Goal: Task Accomplishment & Management: Use online tool/utility

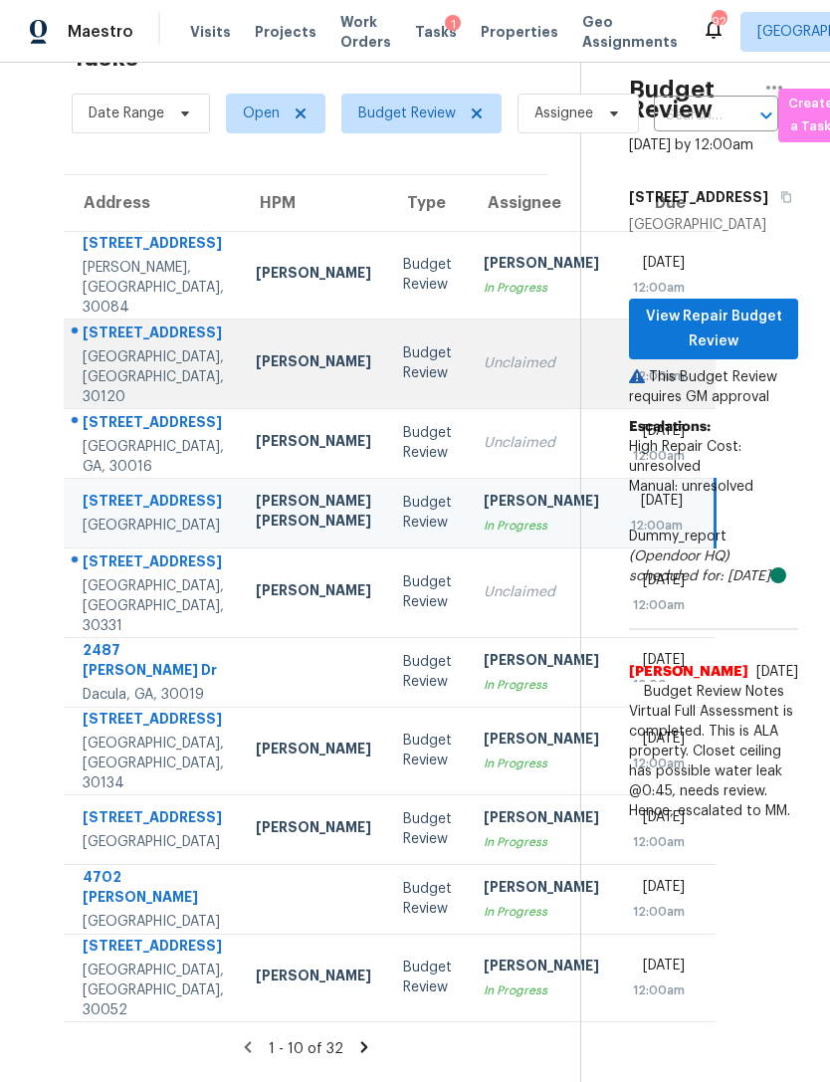
click at [468, 319] on td "Unclaimed" at bounding box center [541, 364] width 147 height 90
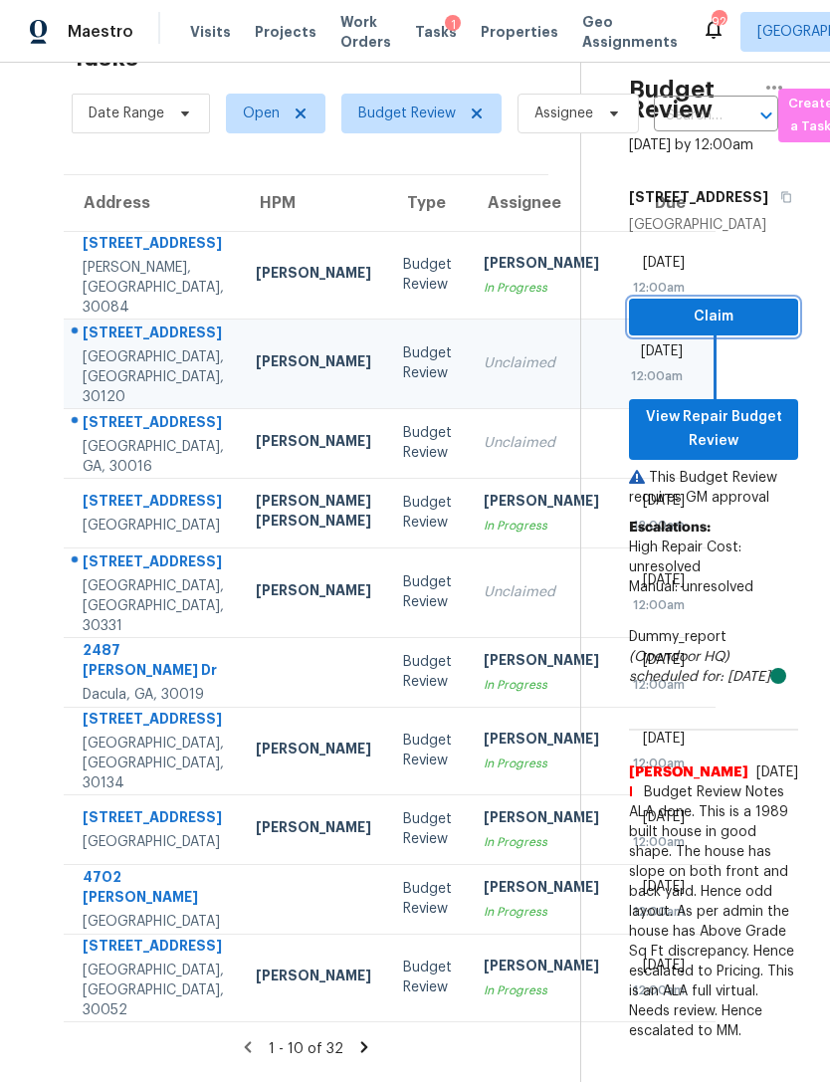
click at [748, 305] on span "Claim" at bounding box center [713, 317] width 137 height 25
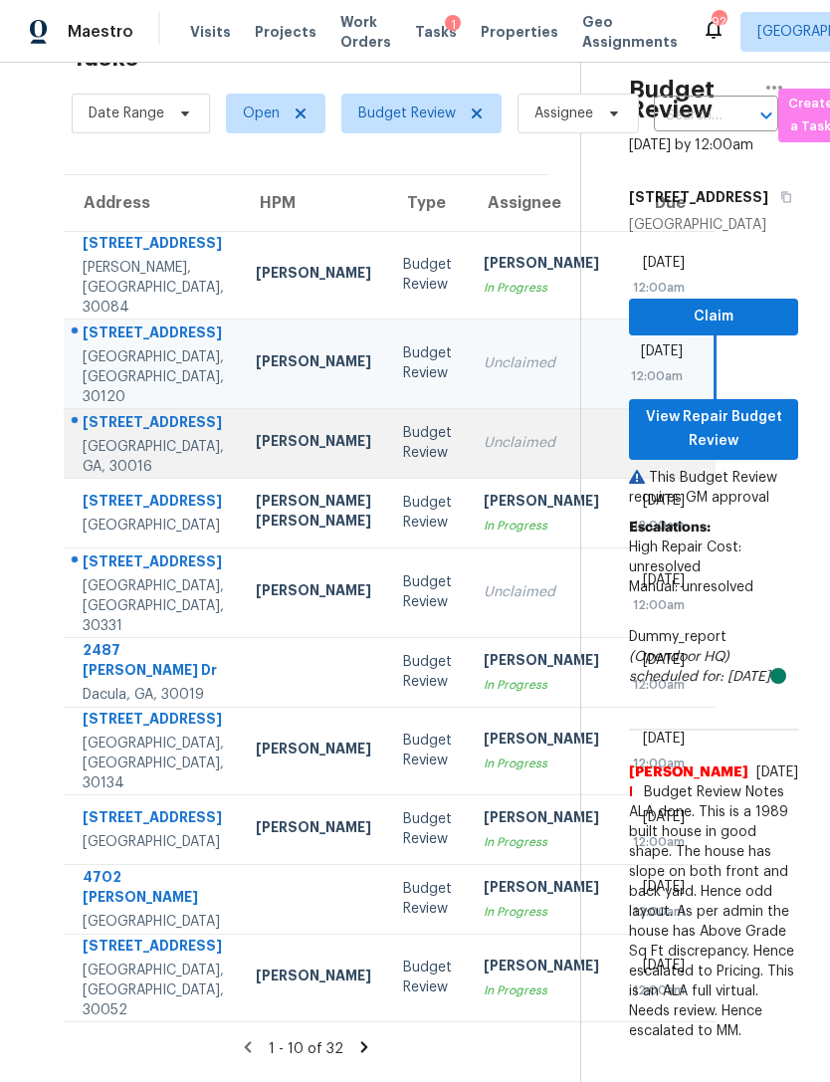
click at [484, 433] on div "Unclaimed" at bounding box center [541, 443] width 115 height 20
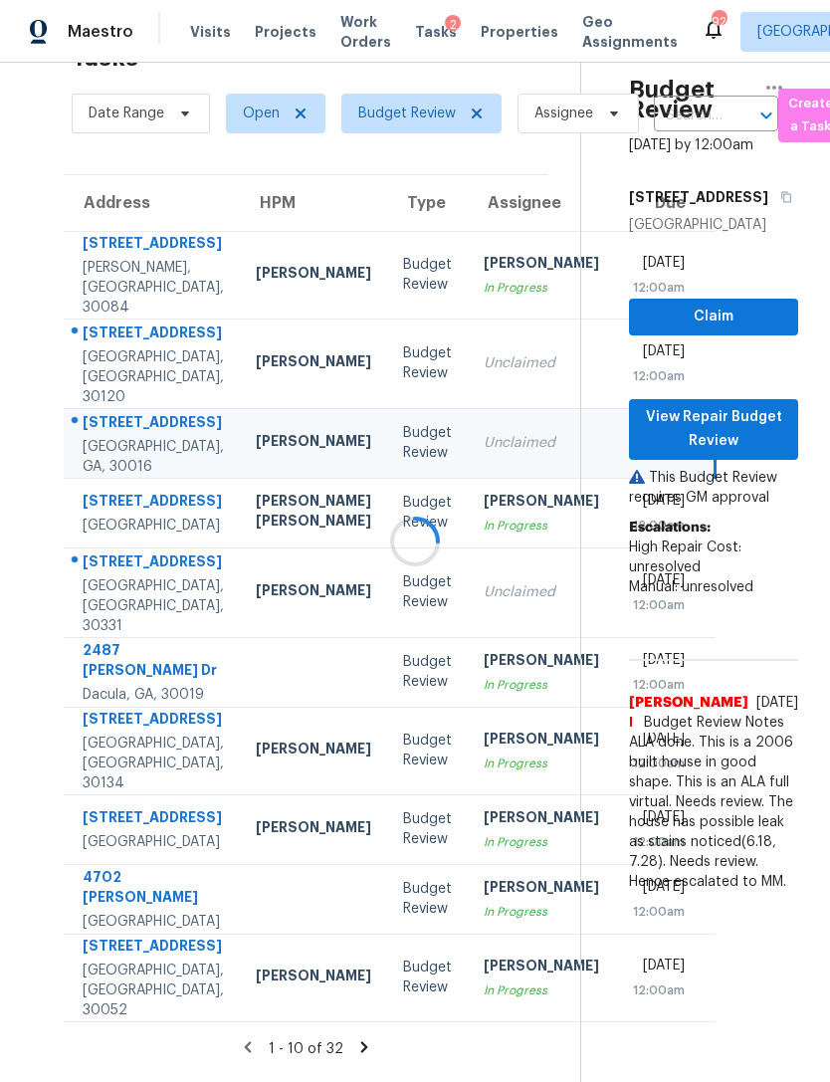
click at [747, 177] on div at bounding box center [415, 541] width 830 height 1082
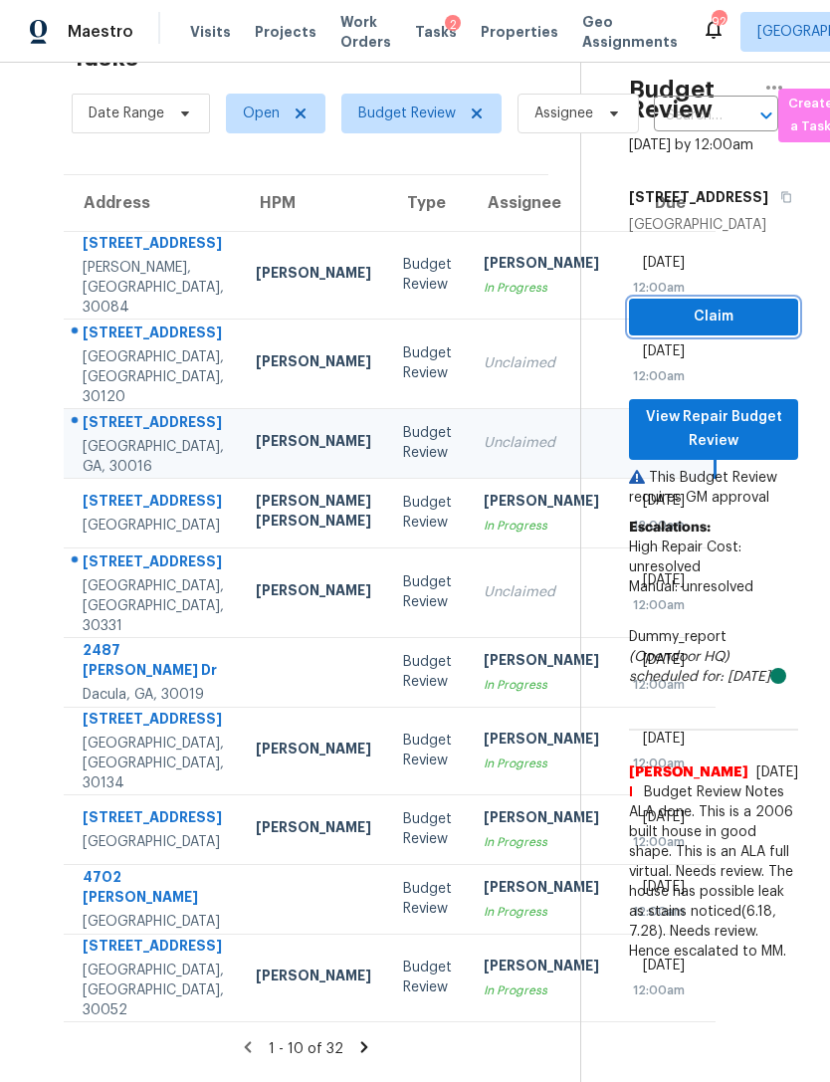
click at [762, 299] on button "Claim" at bounding box center [713, 317] width 169 height 37
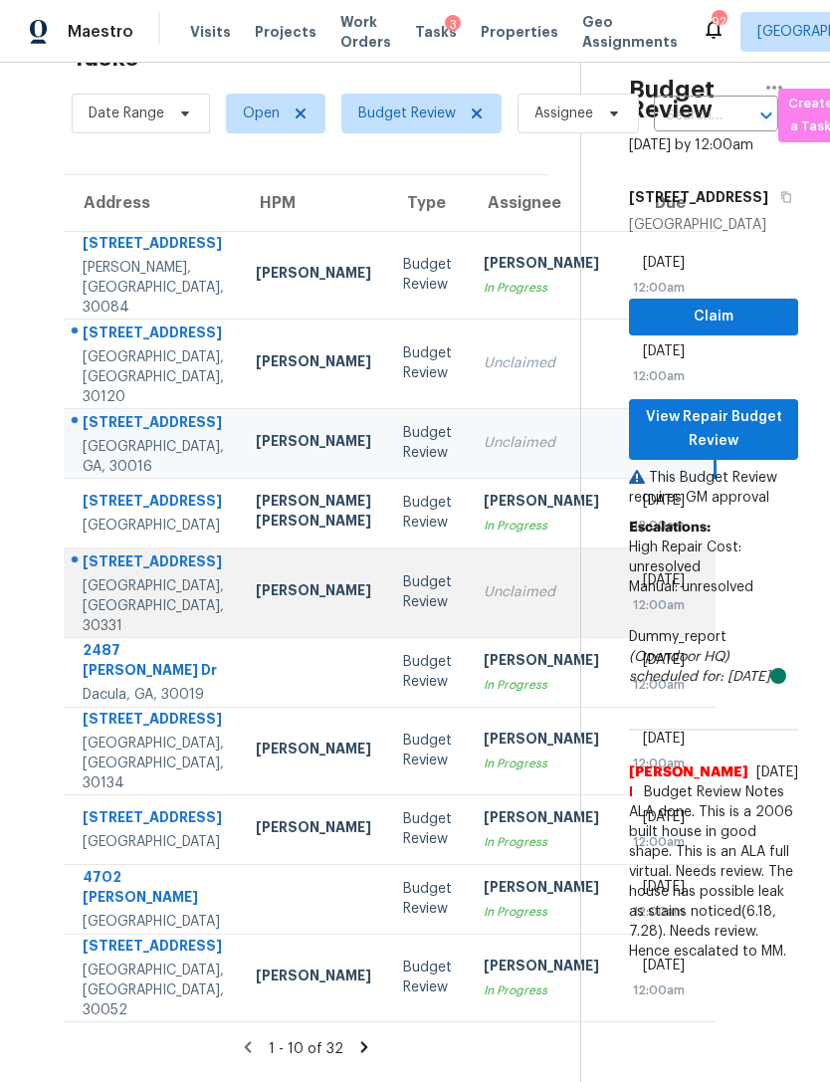
click at [468, 548] on td "Unclaimed" at bounding box center [541, 593] width 147 height 90
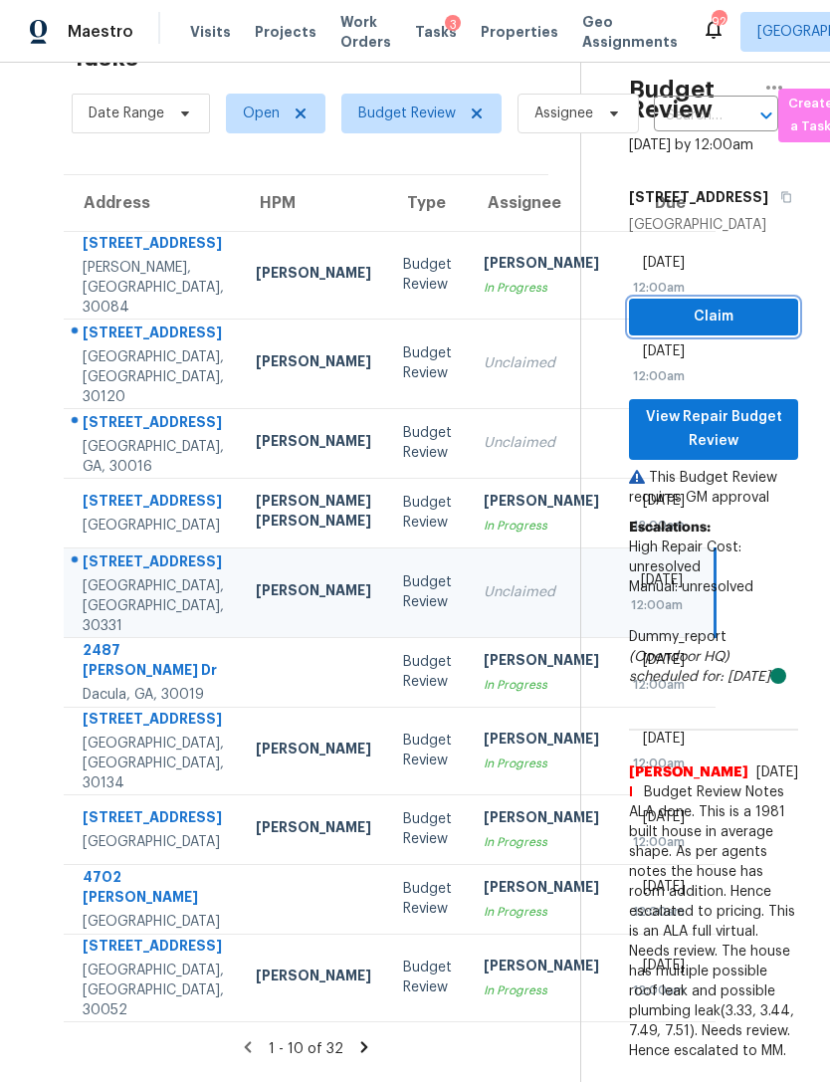
click at [743, 305] on span "Claim" at bounding box center [713, 317] width 137 height 25
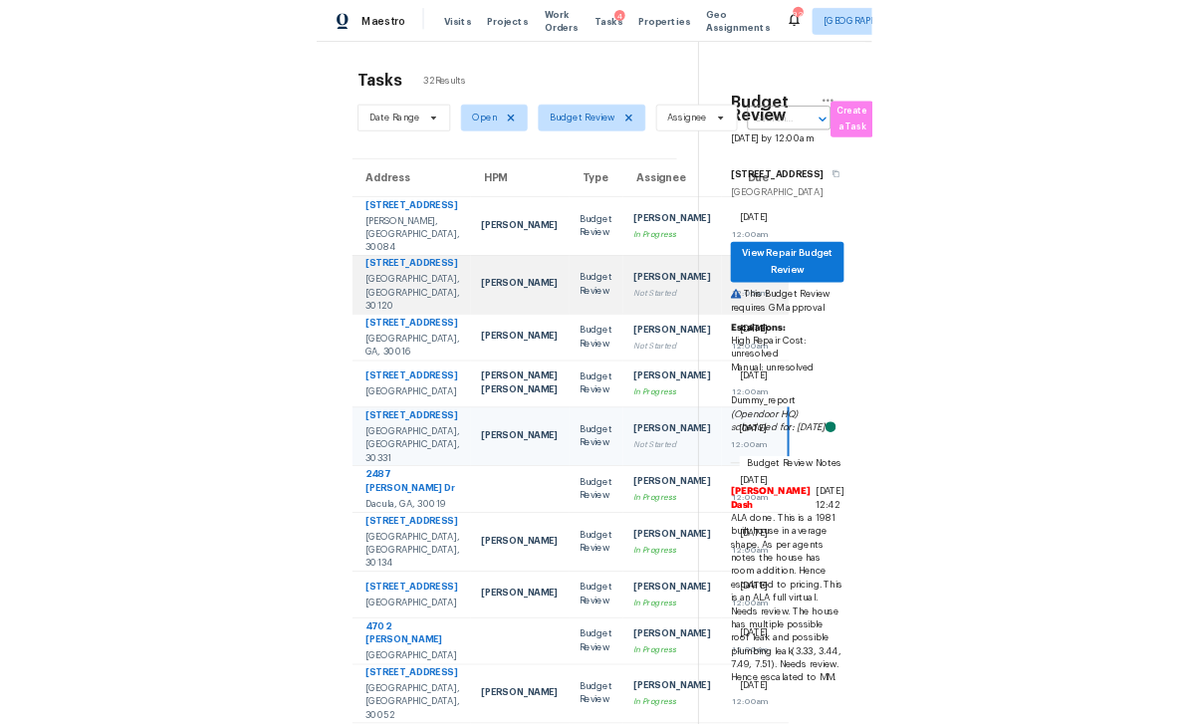
scroll to position [0, 11]
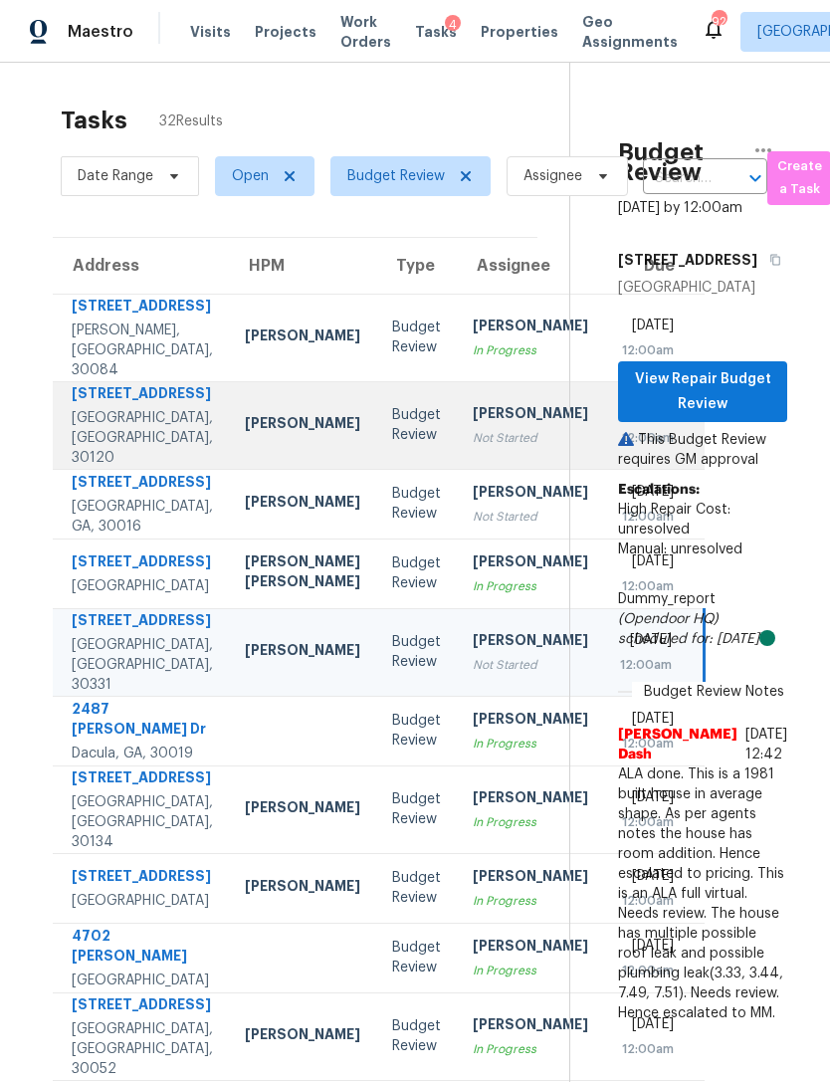
click at [473, 403] on div "[PERSON_NAME]" at bounding box center [530, 415] width 115 height 25
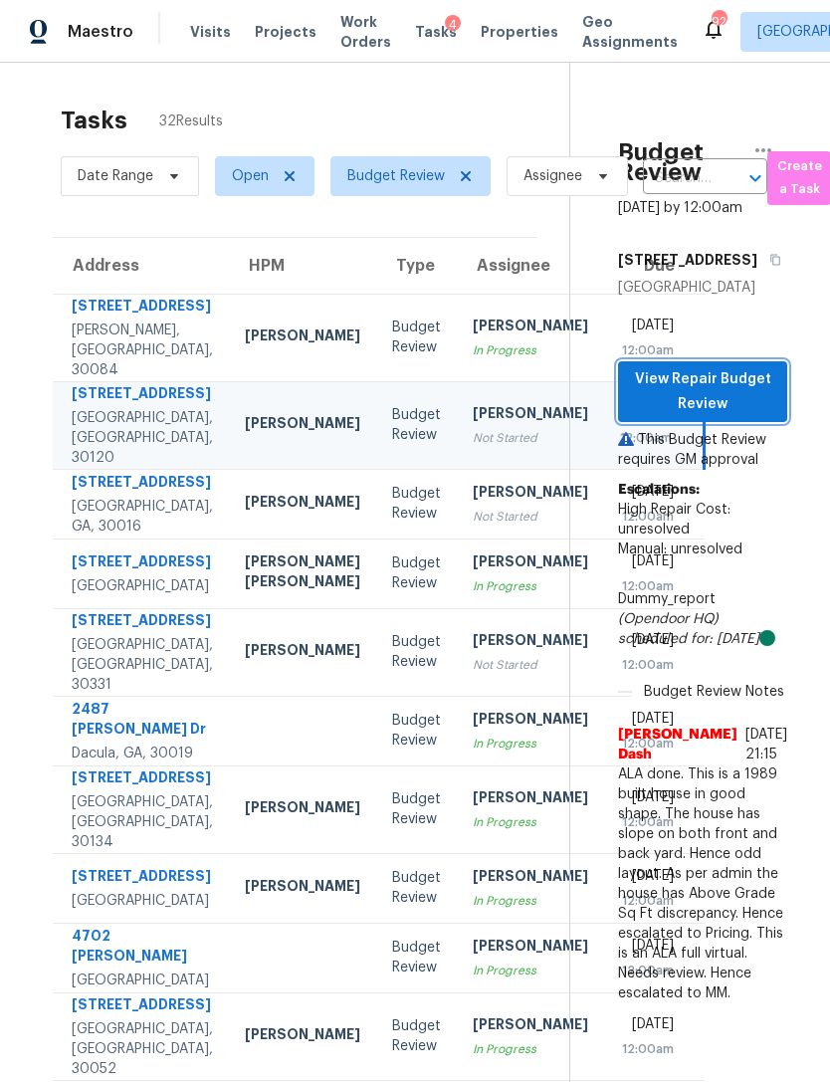
click at [752, 416] on span "View Repair Budget Review" at bounding box center [702, 391] width 137 height 49
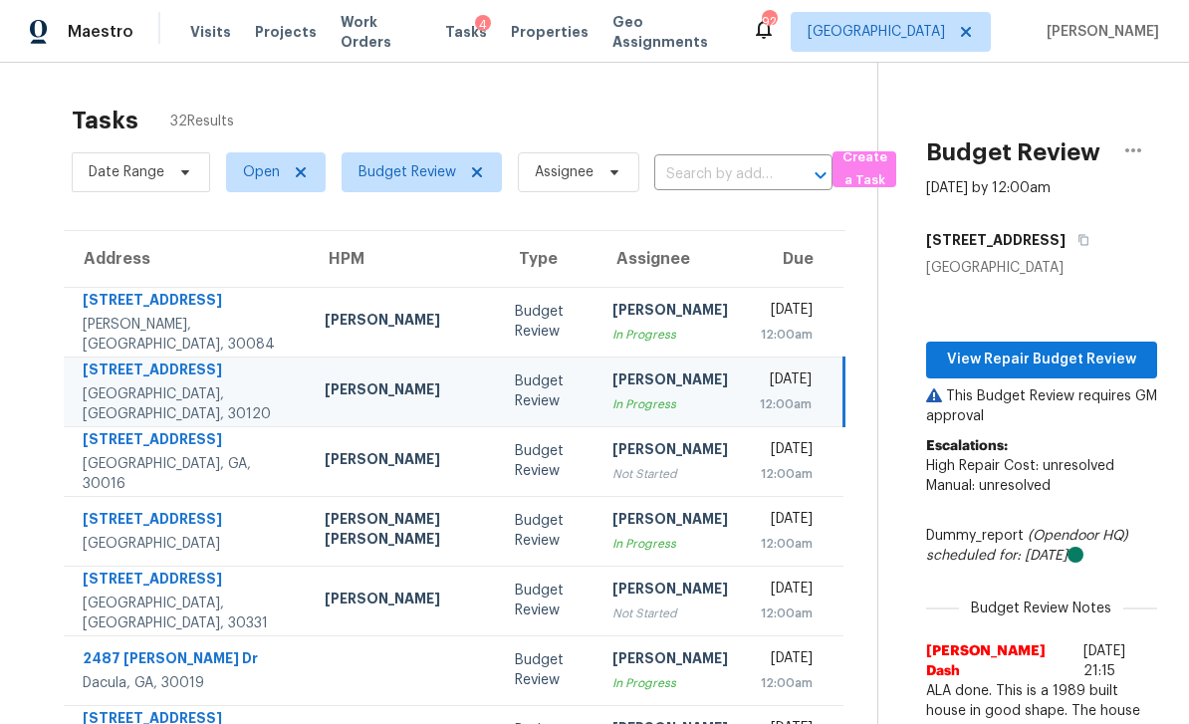
scroll to position [0, 0]
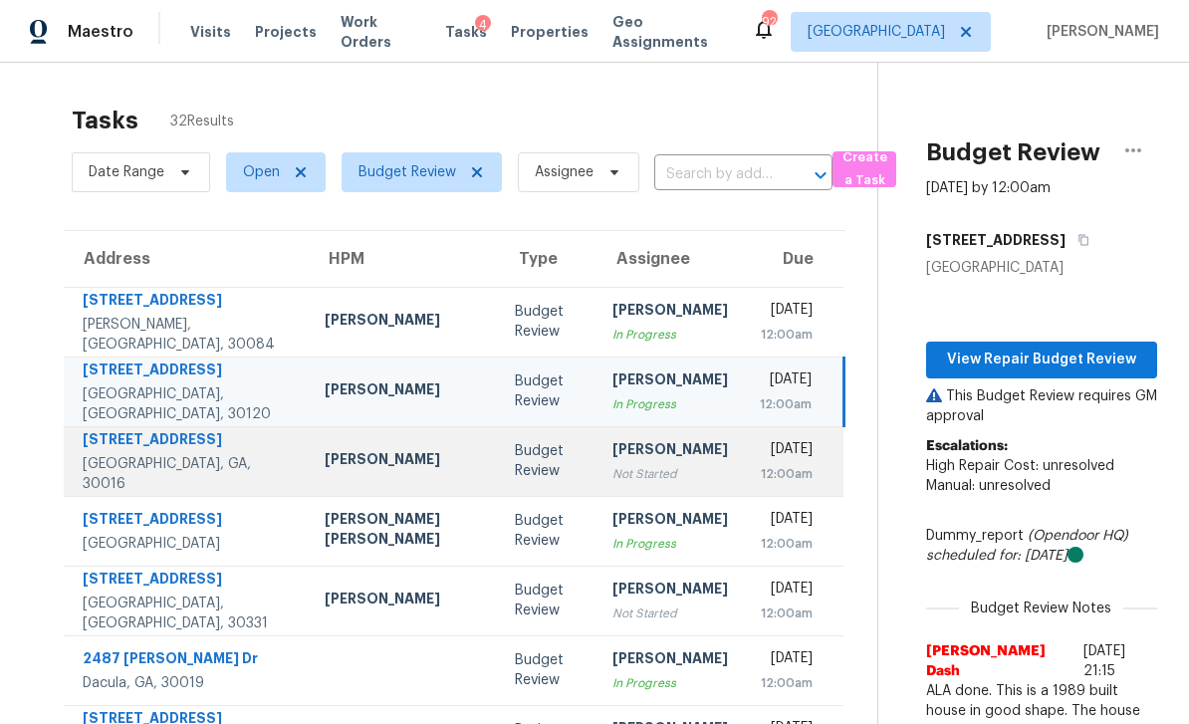
click at [744, 426] on td "Tue, Aug 19th 2025 12:00am" at bounding box center [794, 461] width 101 height 70
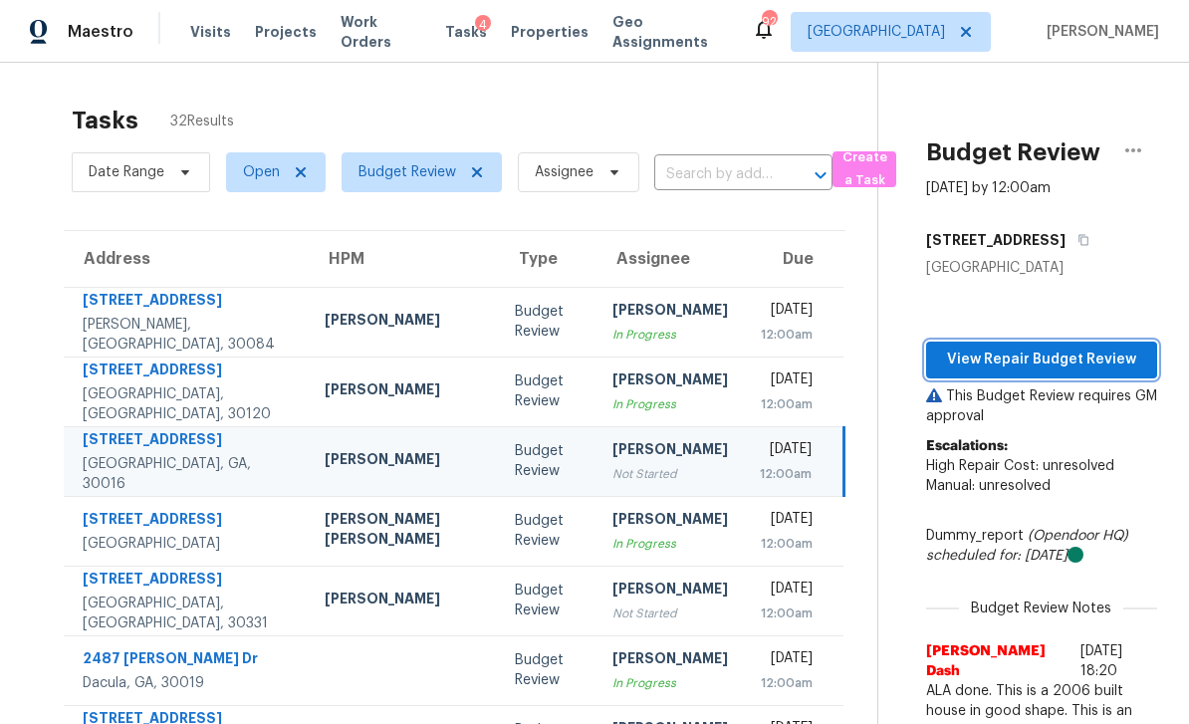
click at [829, 347] on span "View Repair Budget Review" at bounding box center [1041, 359] width 199 height 25
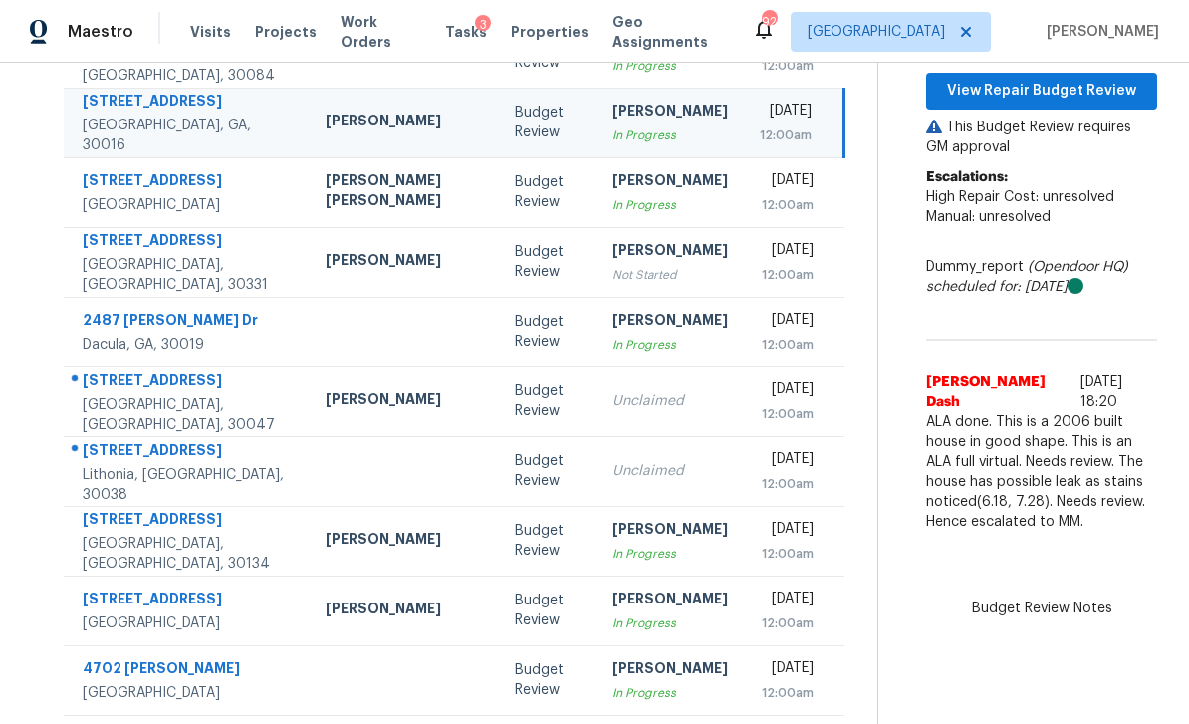
scroll to position [268, 0]
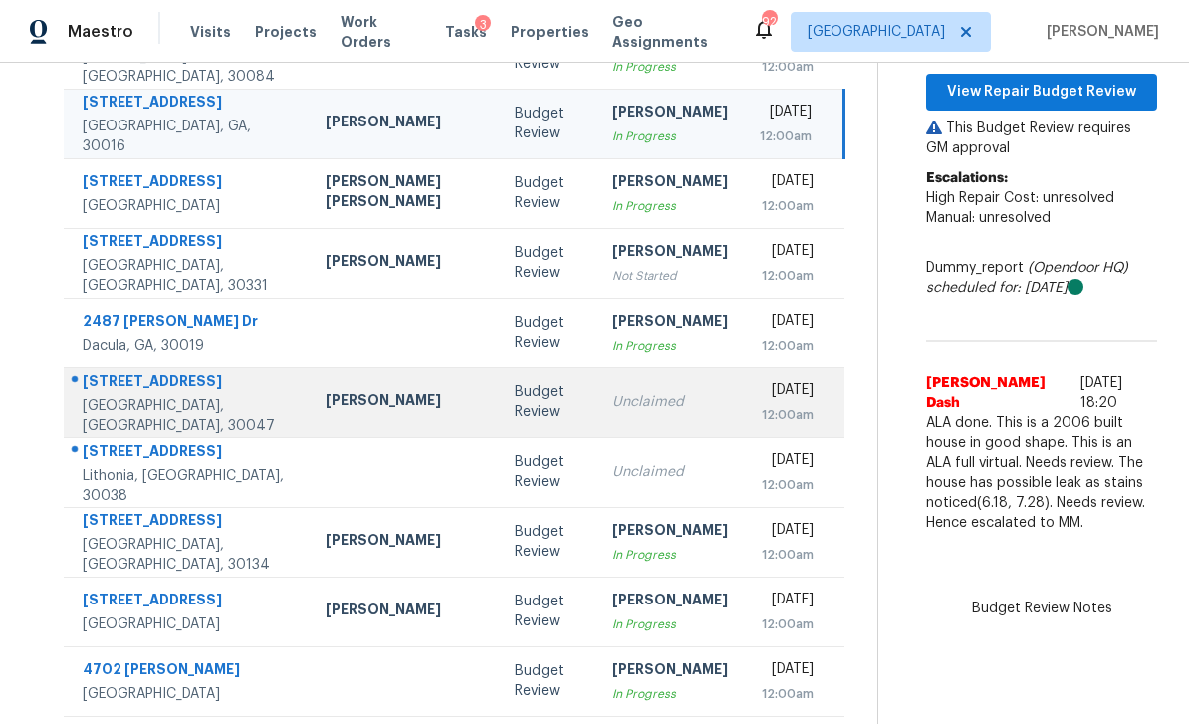
click at [760, 380] on div "[DATE]" at bounding box center [787, 392] width 54 height 25
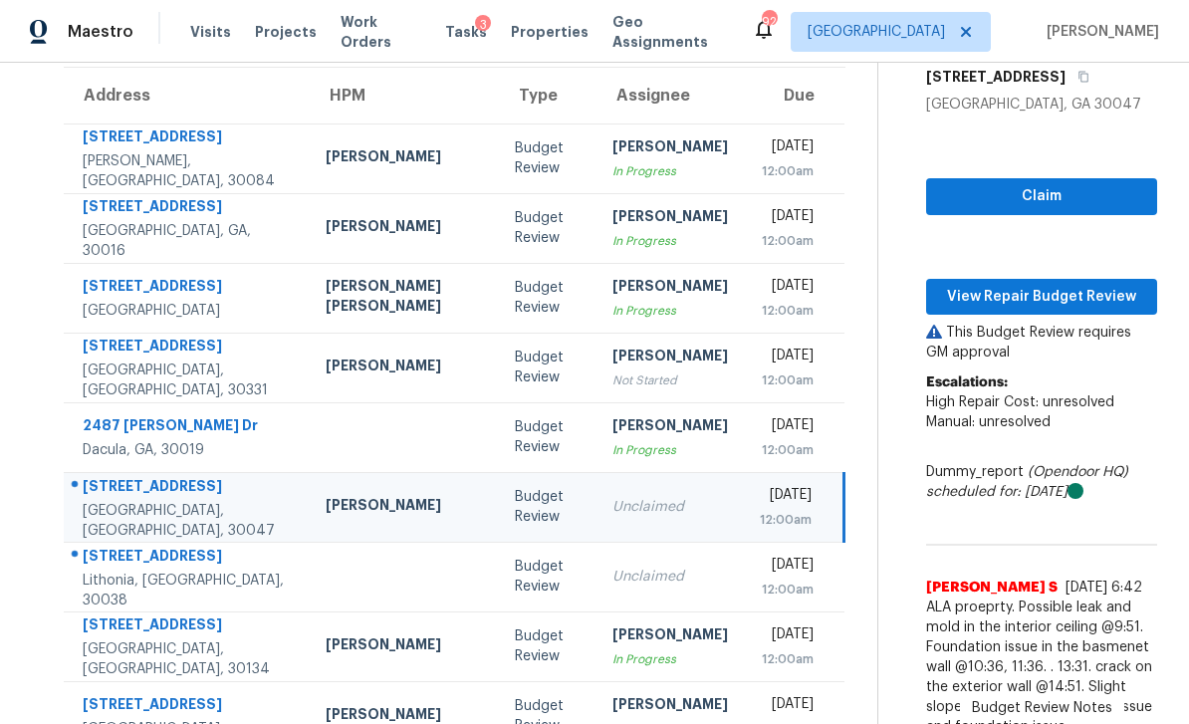
scroll to position [164, 0]
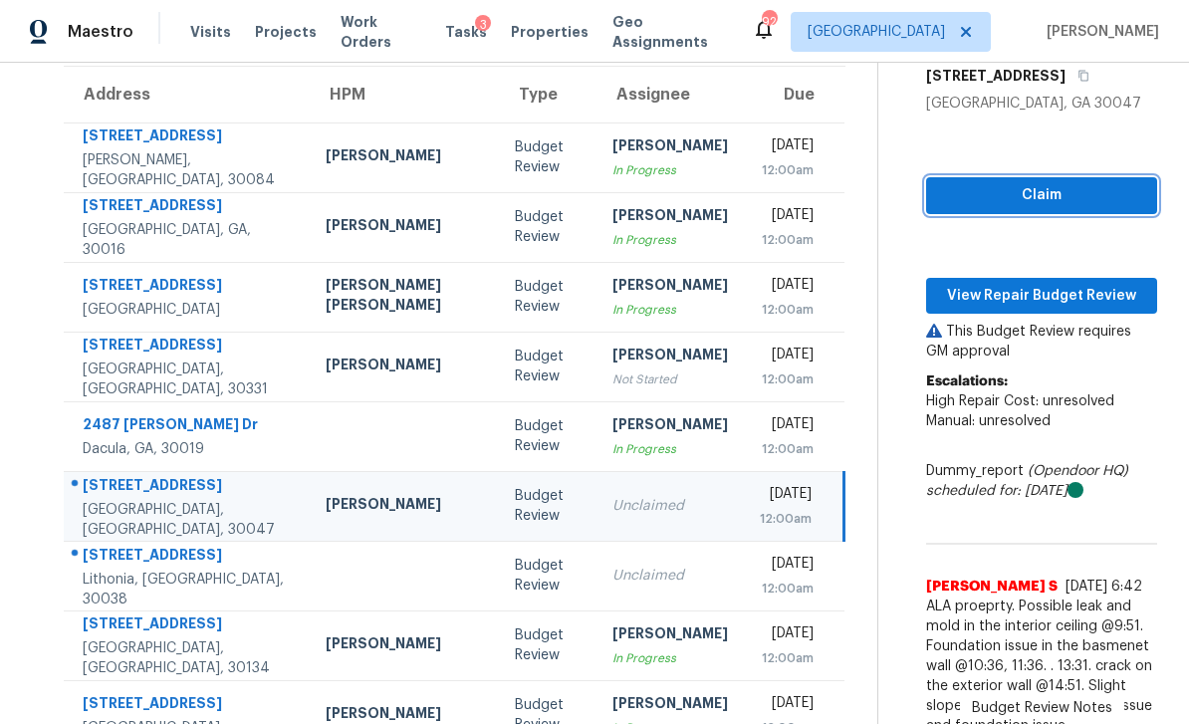
click at [829, 183] on span "Claim" at bounding box center [1041, 195] width 199 height 25
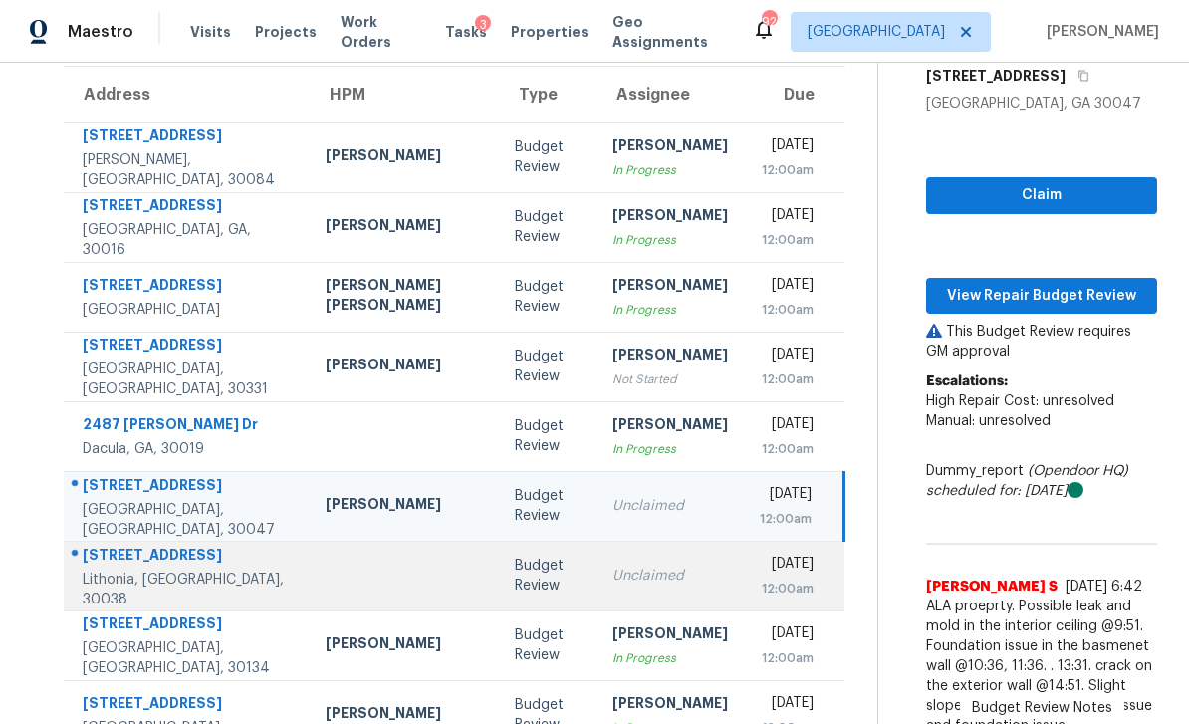
click at [760, 554] on div "[DATE]" at bounding box center [787, 566] width 54 height 25
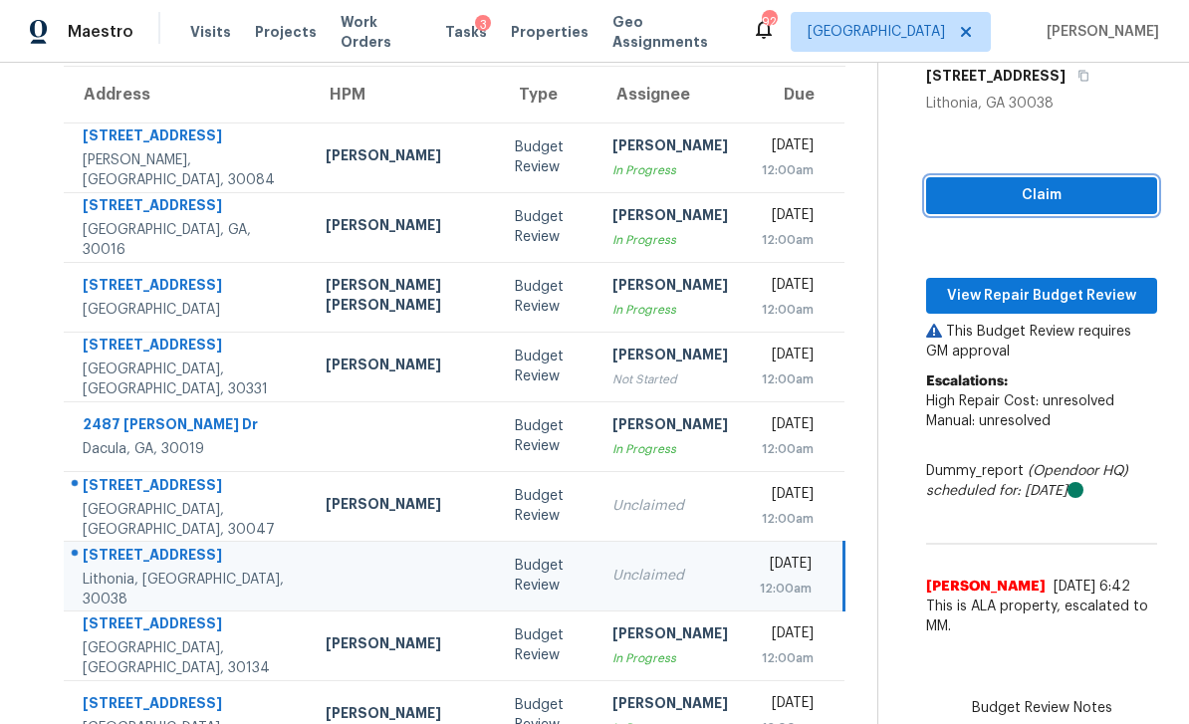
click at [829, 183] on span "Claim" at bounding box center [1041, 195] width 199 height 25
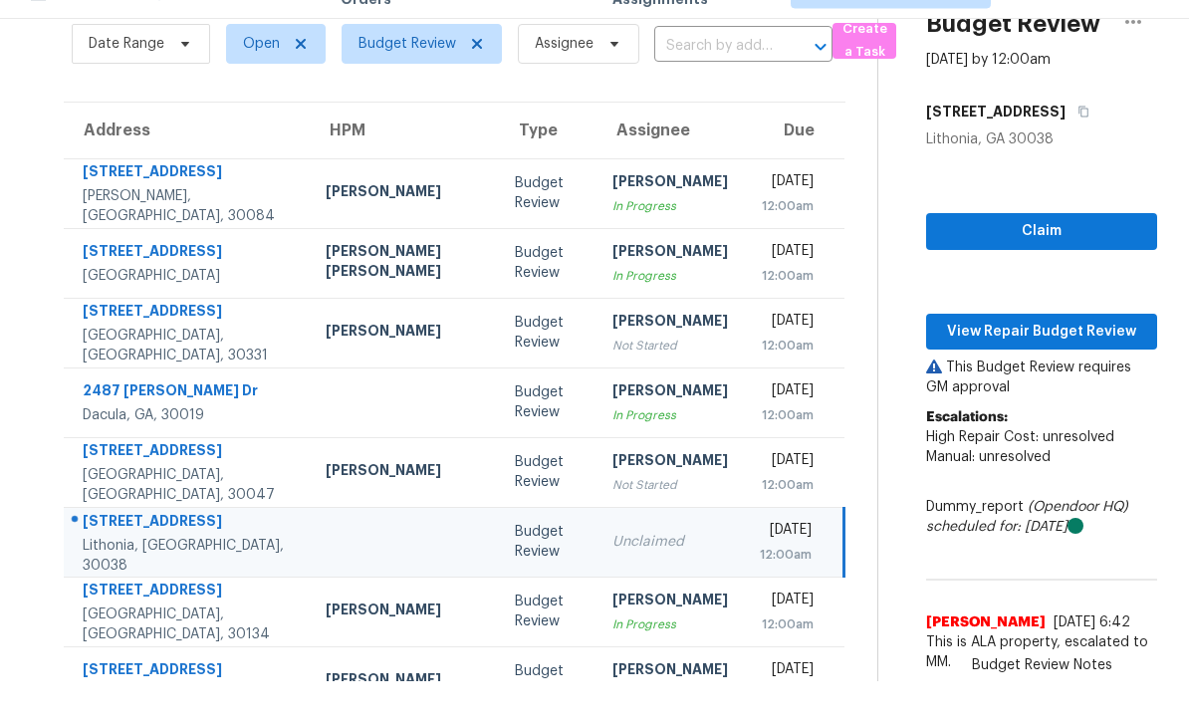
scroll to position [64, 0]
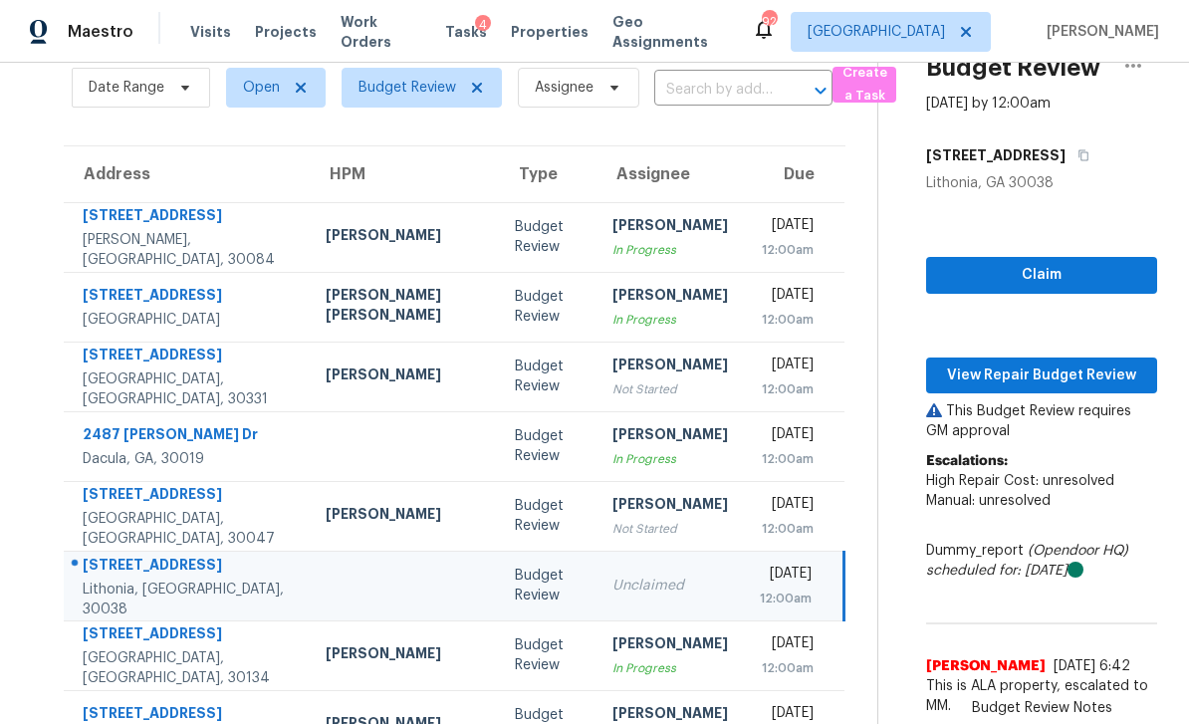
click at [744, 551] on td "Tue, Aug 19th 2025 12:00am" at bounding box center [794, 586] width 101 height 70
click at [829, 263] on span "Claim" at bounding box center [1041, 275] width 199 height 25
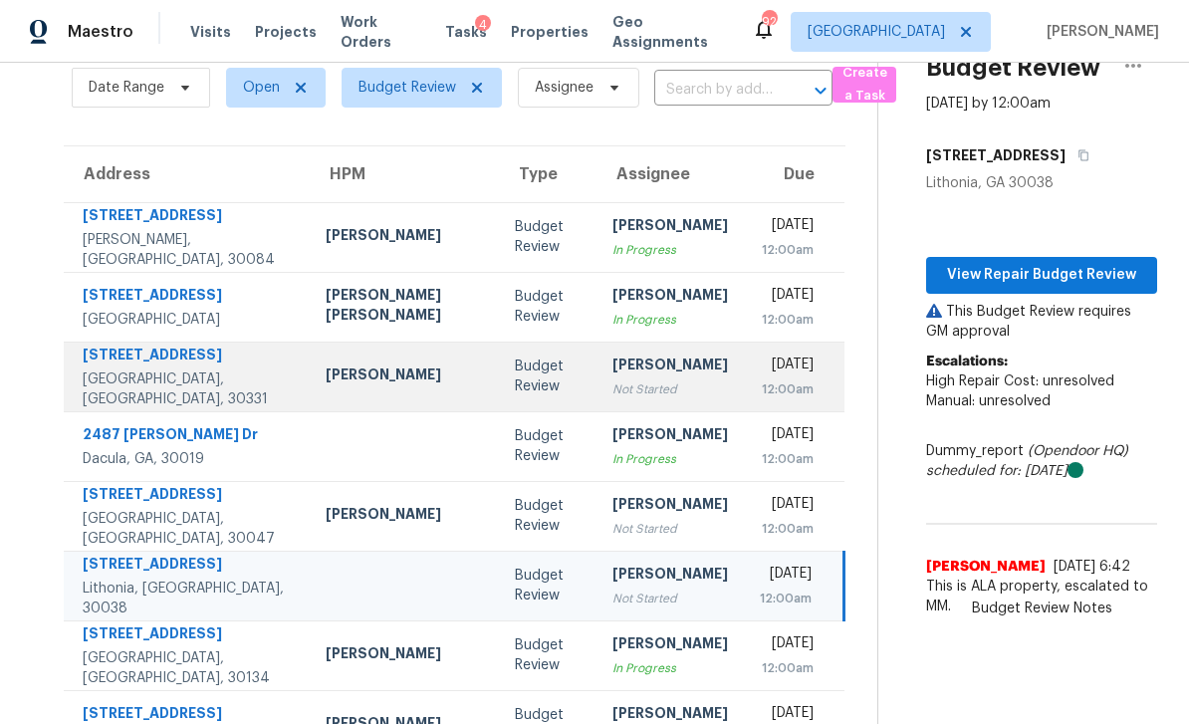
click at [760, 354] on div "[DATE]" at bounding box center [787, 366] width 54 height 25
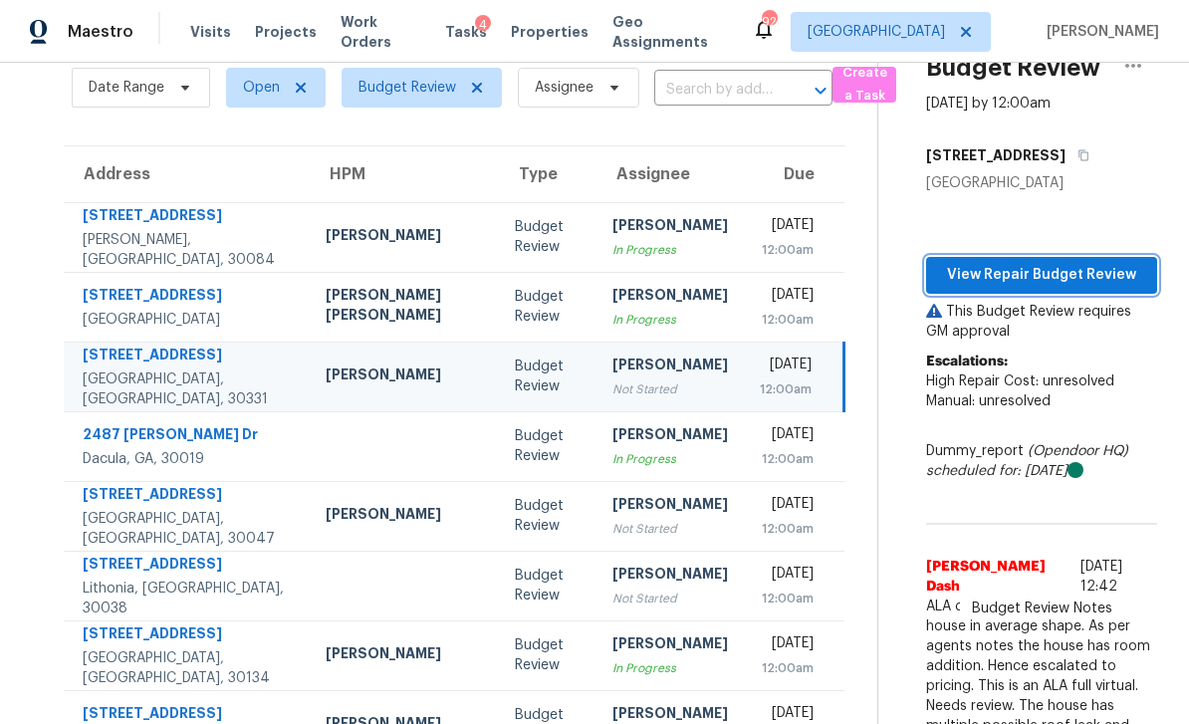
click at [829, 263] on span "View Repair Budget Review" at bounding box center [1041, 275] width 199 height 25
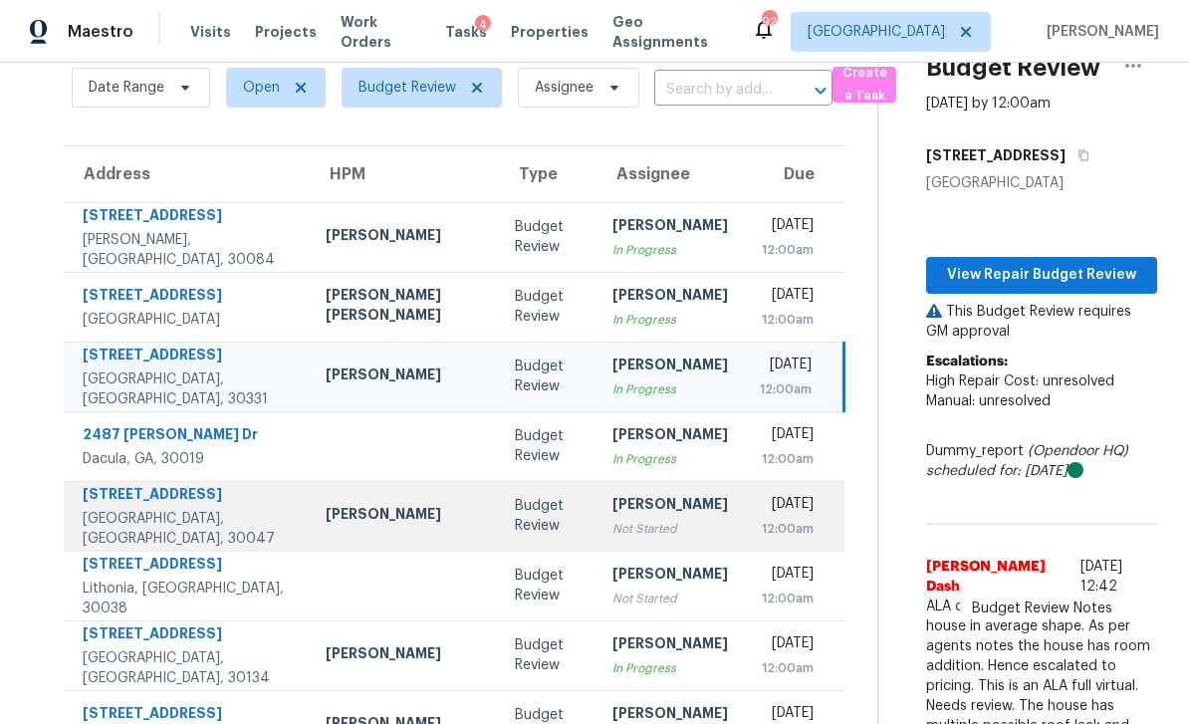
click at [760, 519] on div "12:00am" at bounding box center [787, 529] width 54 height 20
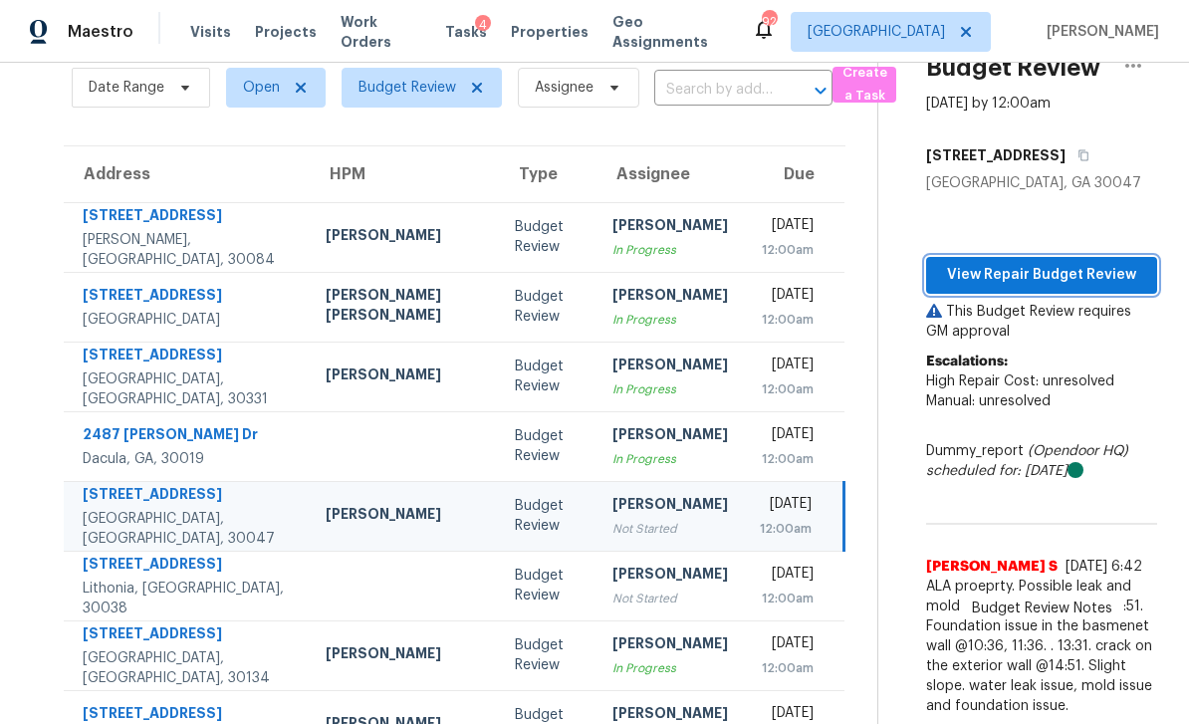
click at [829, 263] on span "View Repair Budget Review" at bounding box center [1041, 275] width 199 height 25
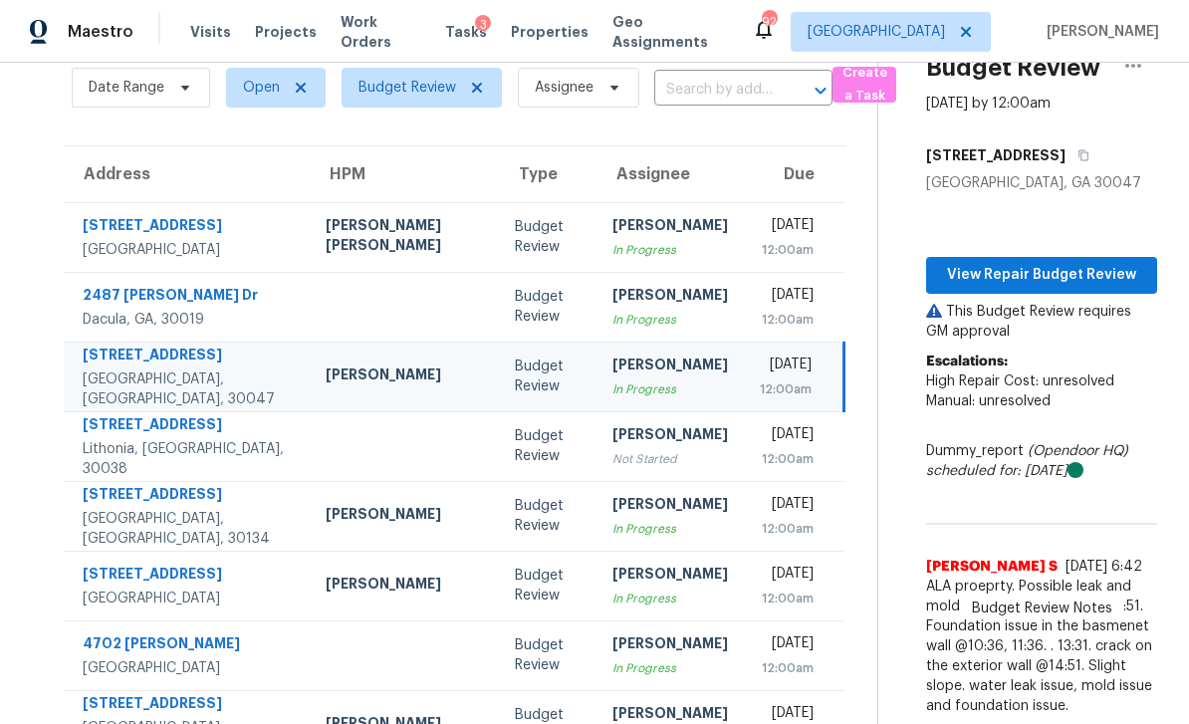
scroll to position [85, 0]
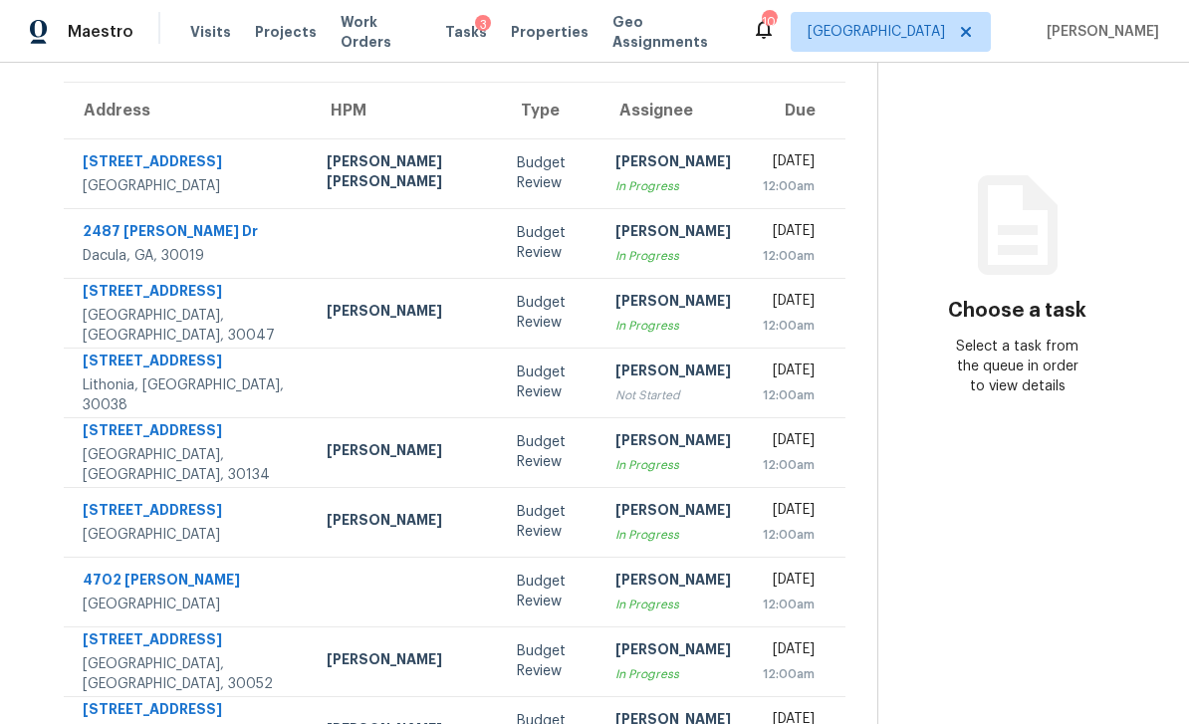
scroll to position [150, 0]
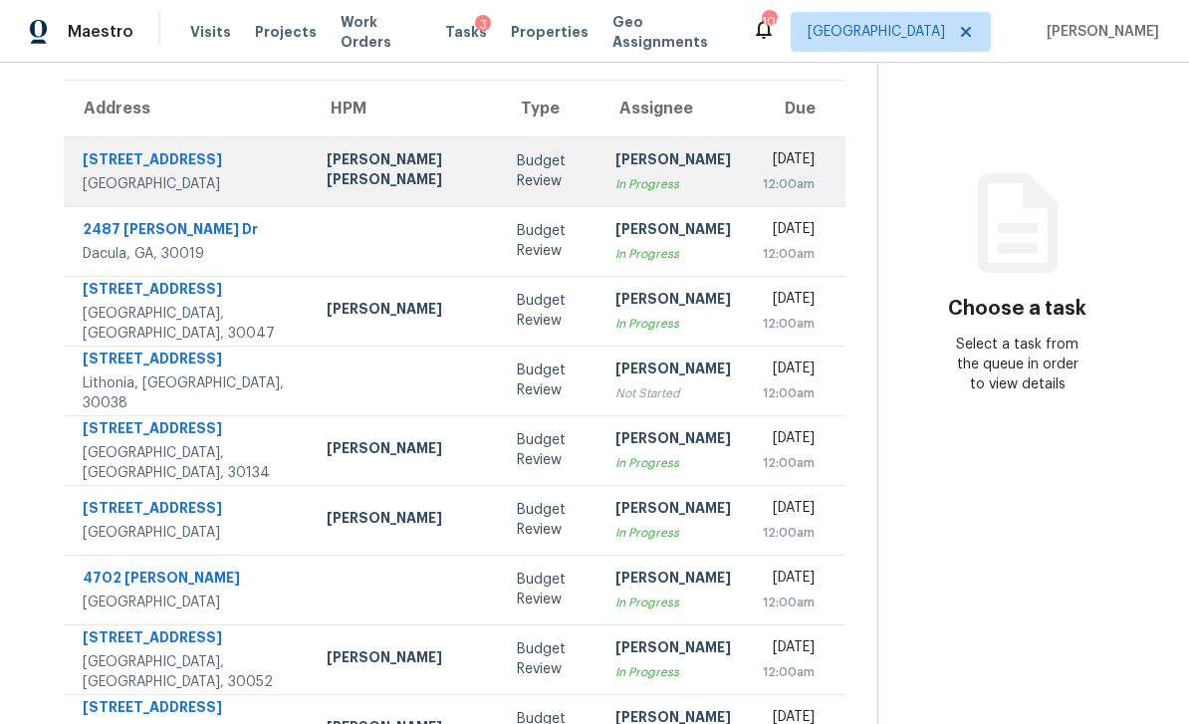
click at [763, 149] on div "[DATE]" at bounding box center [789, 161] width 52 height 25
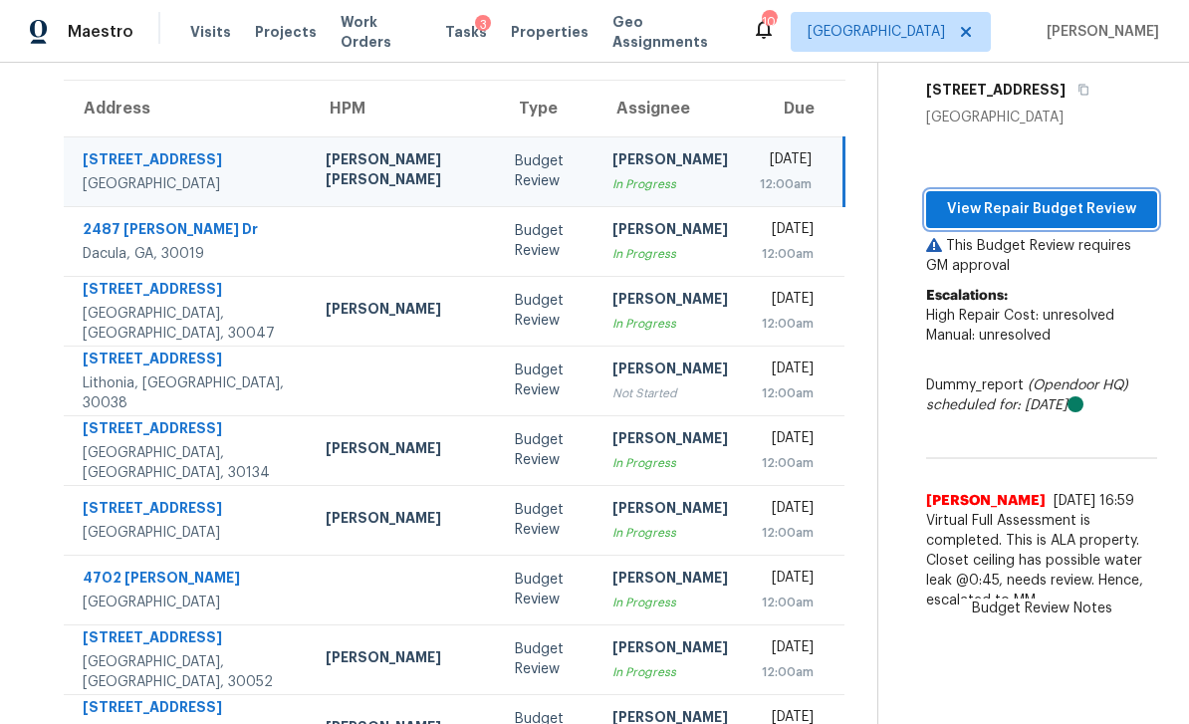
click at [1088, 199] on span "View Repair Budget Review" at bounding box center [1041, 209] width 199 height 25
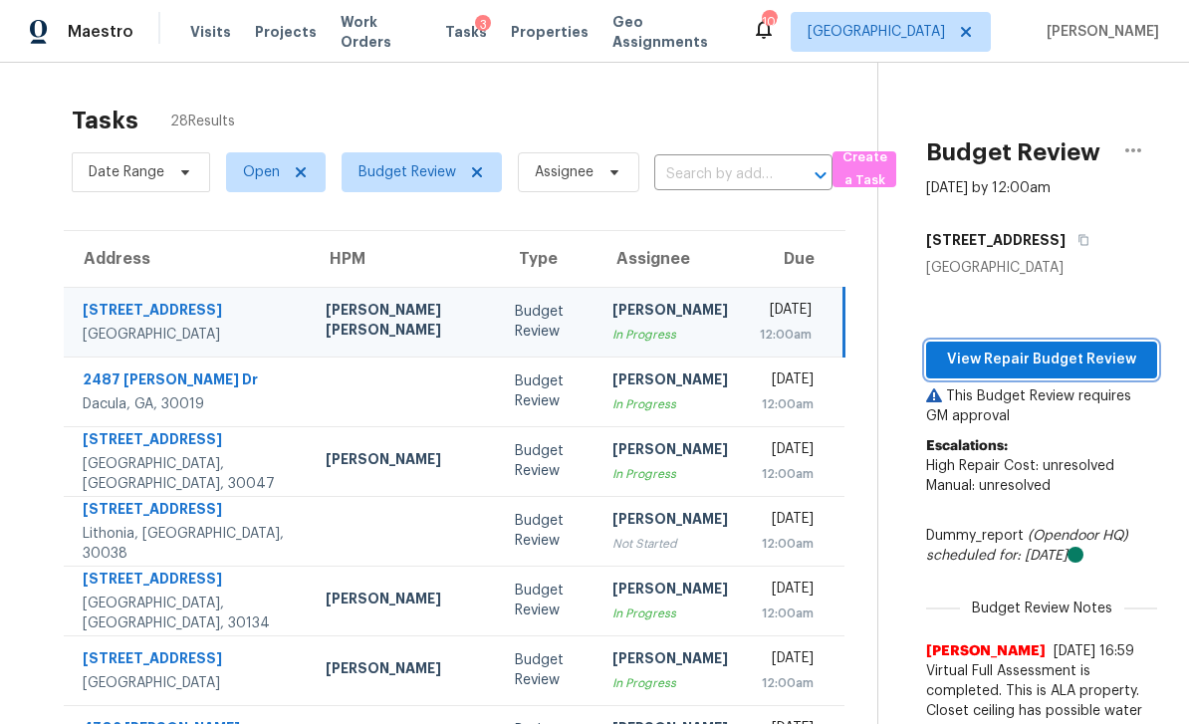
scroll to position [0, 0]
